Goal: Find specific page/section: Find specific page/section

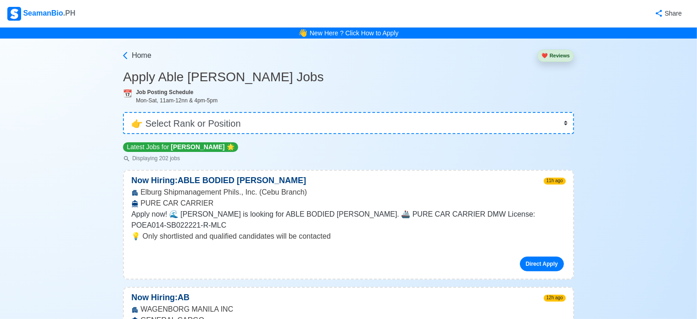
click at [238, 130] on select "👉 Select Rank or Position Master Chief Officer 2nd Officer 3rd Officer Junior O…" at bounding box center [348, 123] width 451 height 22
click at [123, 112] on select "👉 Select Rank or Position Master Chief Officer 2nd Officer 3rd Officer Junior O…" at bounding box center [348, 123] width 451 height 22
click at [421, 127] on select "👉 Select Rank or Position Master Chief Officer 2nd Officer 3rd Officer Junior O…" at bounding box center [348, 123] width 451 height 22
click at [123, 112] on select "👉 Select Rank or Position Master Chief Officer 2nd Officer 3rd Officer Junior O…" at bounding box center [348, 123] width 451 height 22
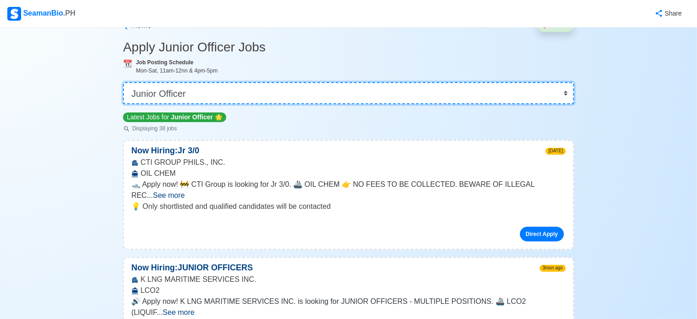
scroll to position [46, 0]
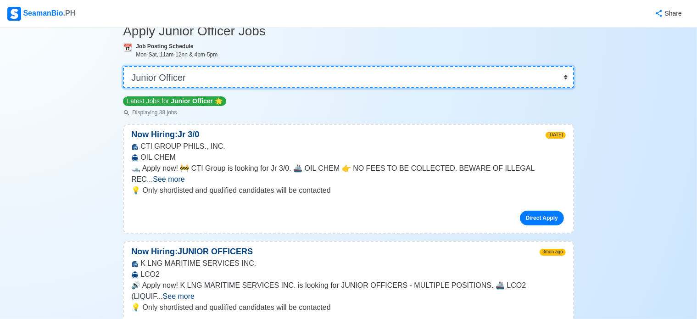
click at [257, 75] on select "👉 Select Rank or Position Master Chief Officer 2nd Officer 3rd Officer Junior O…" at bounding box center [348, 77] width 451 height 22
select select "[PERSON_NAME]"
click at [123, 66] on select "👉 Select Rank or Position Master Chief Officer 2nd Officer 3rd Officer Junior O…" at bounding box center [348, 77] width 451 height 22
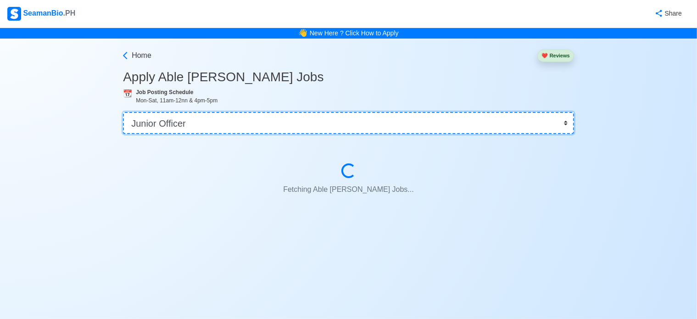
scroll to position [0, 0]
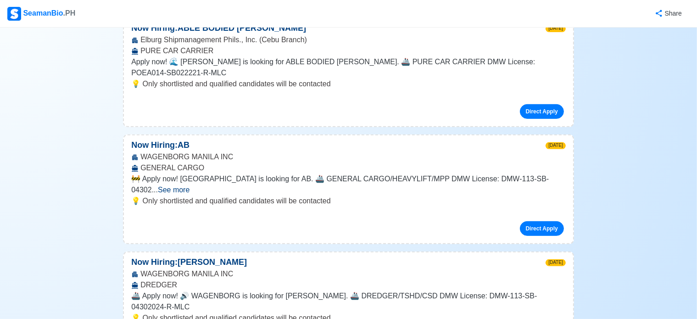
scroll to position [321, 0]
